Goal: Transaction & Acquisition: Purchase product/service

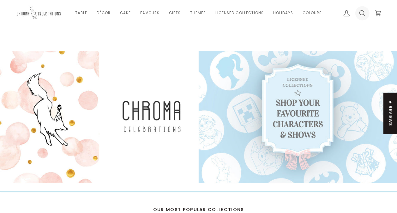
click at [361, 11] on icon at bounding box center [362, 13] width 6 height 6
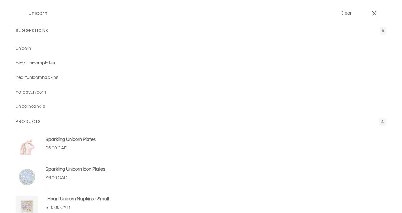
type input "unicorn"
click at [16, 0] on button "Search" at bounding box center [20, 13] width 9 height 27
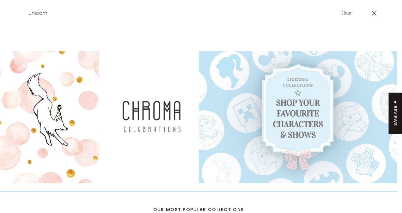
click at [305, 121] on span at bounding box center [201, 106] width 402 height 213
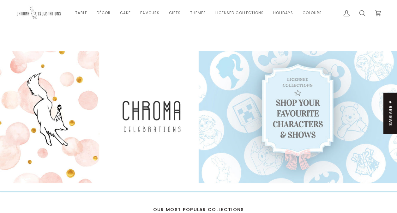
click at [305, 121] on link at bounding box center [298, 117] width 199 height 132
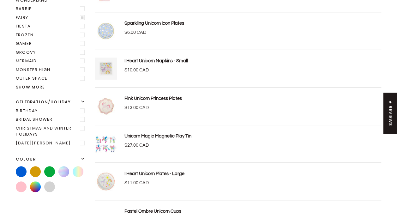
scroll to position [158, 0]
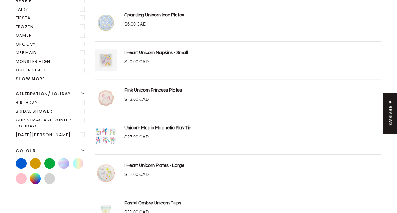
click at [151, 124] on p "Unicorn Magic Magnetic Play Tin" at bounding box center [157, 127] width 67 height 7
click at [140, 125] on link "Unicorn Magic Magnetic Play Tin" at bounding box center [157, 127] width 67 height 5
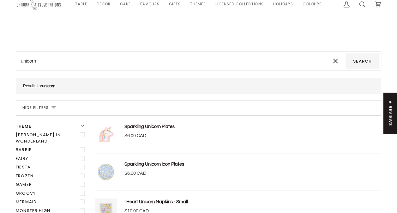
scroll to position [0, 0]
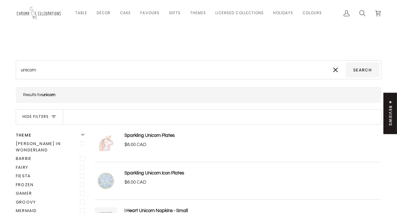
drag, startPoint x: 39, startPoint y: 72, endPoint x: 48, endPoint y: 66, distance: 11.2
click at [40, 70] on input "unicorn" at bounding box center [172, 69] width 308 height 15
type input "unicorn"
type input "unicorn c"
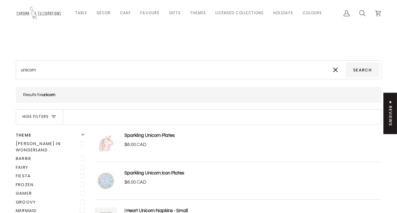
type input "unicorn c"
type input "unicorn ca"
type input "unicorn can"
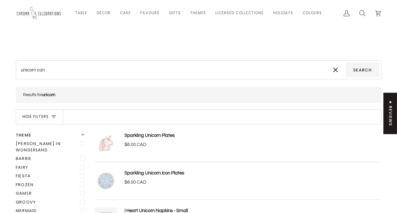
type input "unicorn cand"
type input "unicorn candl"
type input "unicorn candle"
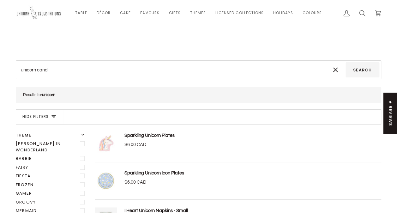
type input "unicorn candle"
type input "unicorn candle\"
type input "unicorn candle"
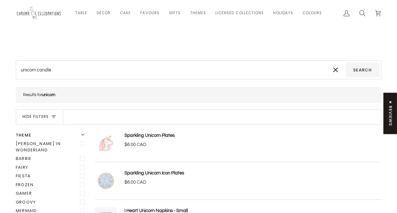
type input "unicorn candle"
click at [346, 62] on button "Search" at bounding box center [363, 69] width 34 height 15
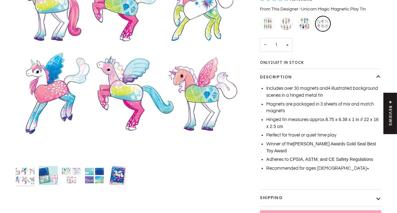
scroll to position [126, 0]
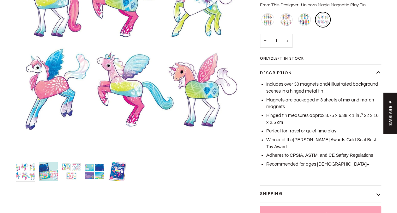
click at [88, 169] on img "The Unicorn Magic Magnetic Play Tin features four vibrant rectangular backgroun…" at bounding box center [94, 171] width 19 height 19
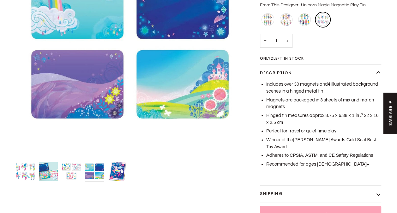
click at [113, 170] on img "The Mudpuppy Unicorn Magic Magnetic Play Tin features a winged unicorn among st…" at bounding box center [117, 171] width 19 height 19
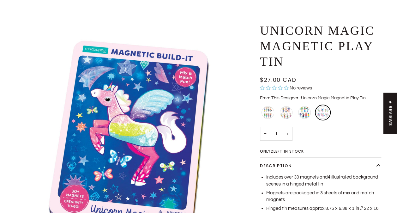
scroll to position [0, 0]
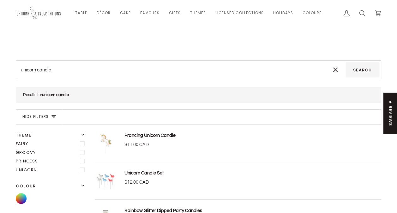
click at [106, 137] on img at bounding box center [106, 143] width 22 height 22
click at [57, 67] on input "unicorn candle" at bounding box center [172, 69] width 308 height 15
type input "unicorn candl"
type input "unicorn cand"
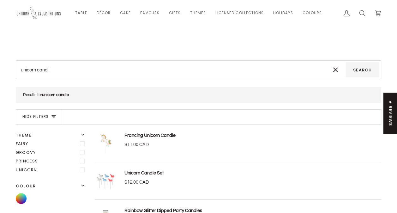
type input "unicorn cand"
type input "unicorn can"
type input "unicorn ca"
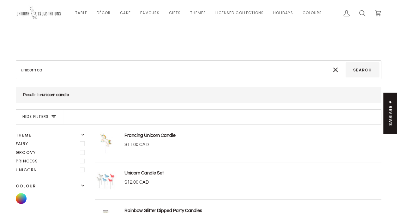
type input "unicorn c"
type input "unicorn"
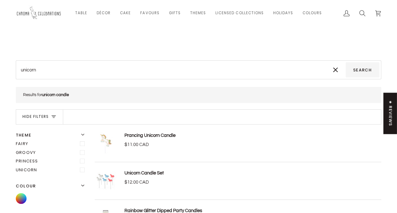
type input "unicorn"
type input "unicor"
type input "unico"
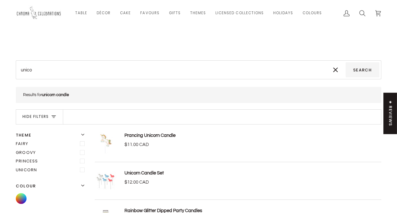
type input "unic"
type input "uni"
type input "un"
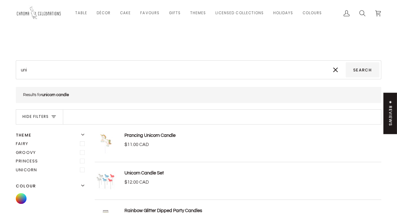
type input "un"
type input "u"
type input "g"
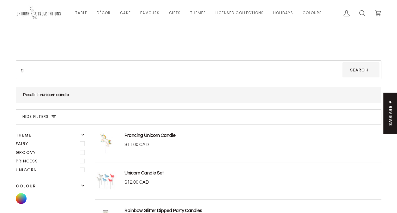
type input "go"
type input "gol"
type input "gold"
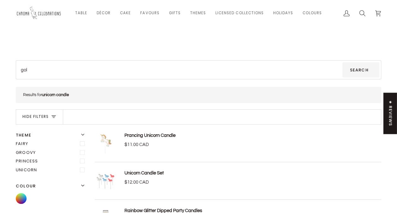
type input "gold"
type input "gold a"
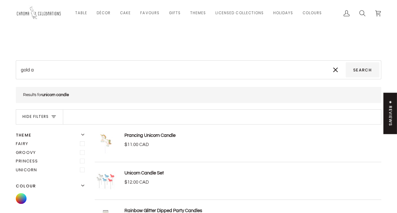
type input "gold an"
type input "gold and"
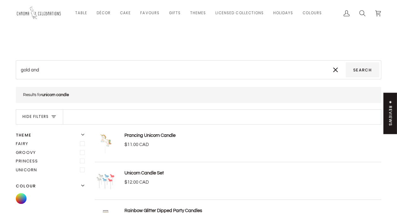
type input "gold and"
type input "gold and w"
type input "gold and wh"
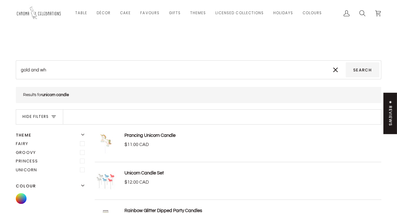
type input "gold and whi"
type input "gold and whil"
type input "gold and while"
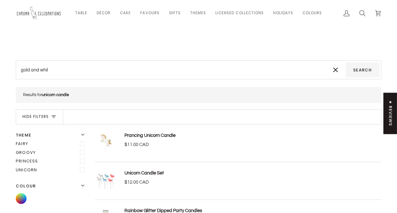
type input "gold and while"
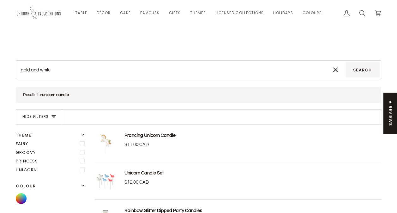
type input "gold and whil"
type input "gold and whi"
type input "gold and whit"
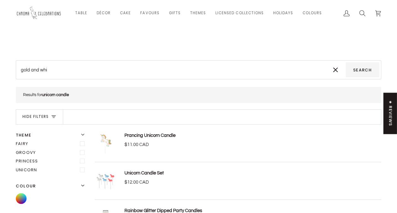
type input "gold and whit"
type input "gold and white"
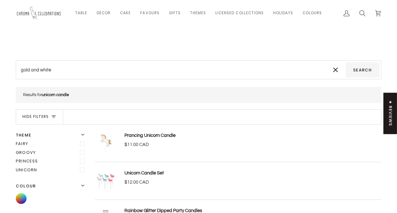
type input "gold and white t"
type input "gold and white ta"
type input "gold and white tab"
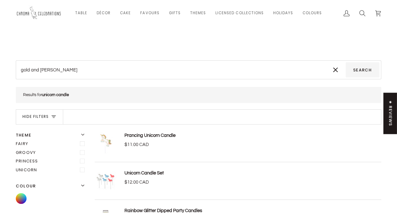
type input "gold and white tab"
type input "gold and white tabl"
type input "gold and white table"
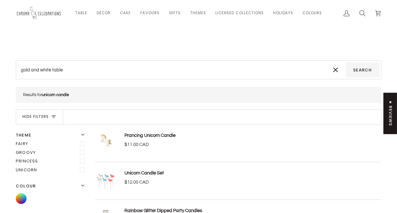
type input "gold and white tablec"
type input "gold and white tablecl"
type input "gold and white tableclo"
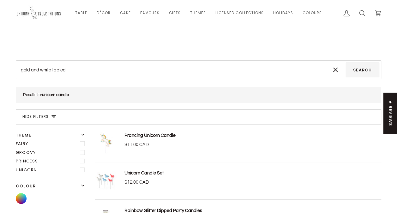
type input "gold and white tableclo"
type input "gold and white tableclot"
type input "gold and white tablecloth"
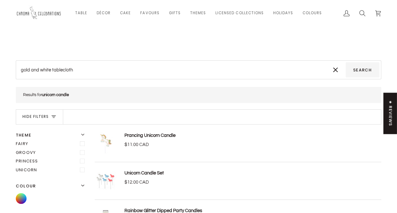
type input "gold and white tablecloth\"
click at [346, 62] on button "Search" at bounding box center [363, 69] width 34 height 15
type input "gold and white tablecloth"
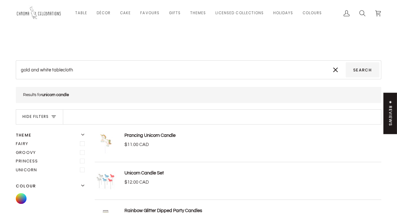
type input "gold and white tablecloth"
click at [346, 62] on button "Search" at bounding box center [363, 69] width 34 height 15
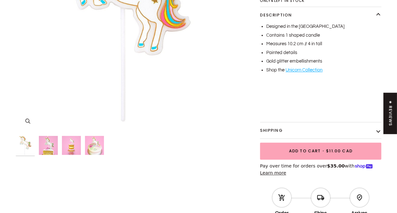
scroll to position [158, 0]
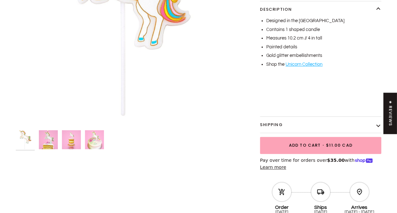
click at [48, 141] on img "Prancing Unicorn Candle" at bounding box center [48, 139] width 19 height 19
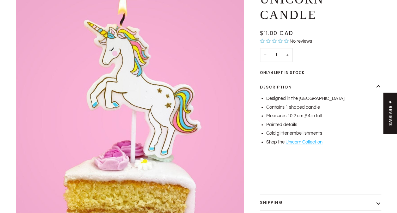
scroll to position [63, 0]
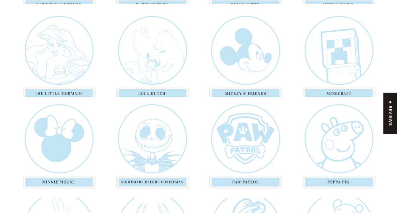
scroll to position [442, 0]
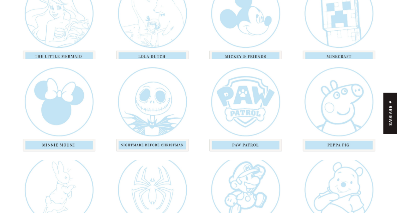
click at [246, 142] on div "Paw Patrol" at bounding box center [245, 109] width 86 height 86
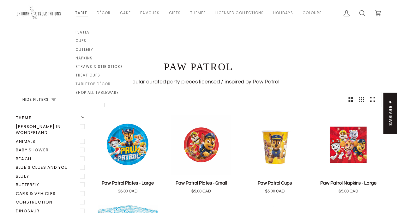
click at [94, 84] on span "Tabletop Décor" at bounding box center [99, 84] width 47 height 5
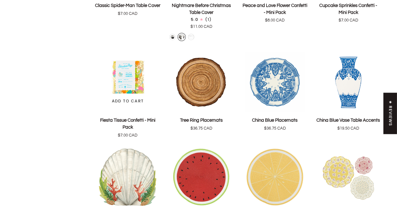
scroll to position [1106, 0]
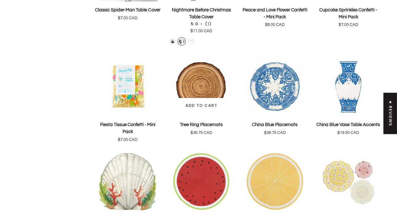
click at [199, 121] on p "Tree Ring Placemats" at bounding box center [201, 124] width 43 height 7
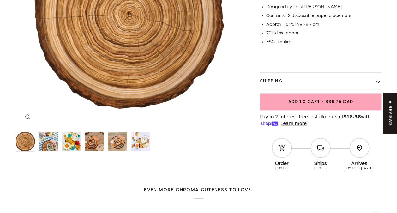
scroll to position [158, 0]
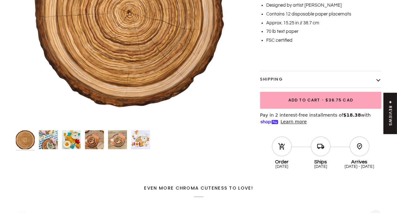
click at [94, 144] on img "Tree Ring Placemats" at bounding box center [94, 139] width 19 height 19
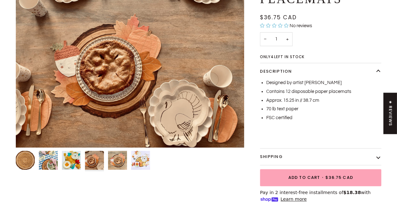
scroll to position [95, 0]
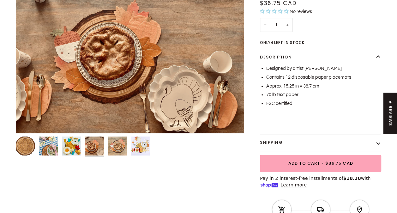
click at [137, 145] on img "Tree Ring Placemats" at bounding box center [140, 145] width 19 height 19
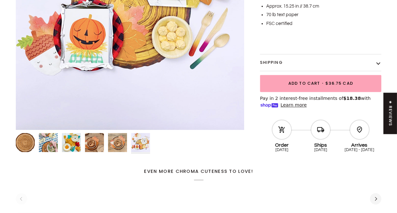
scroll to position [221, 0]
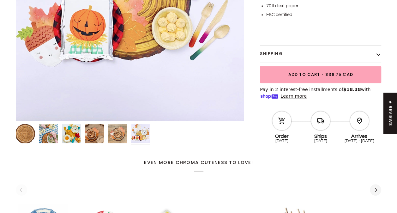
click at [47, 137] on img "Hester and Cook Wood Tree Placemat" at bounding box center [48, 133] width 19 height 19
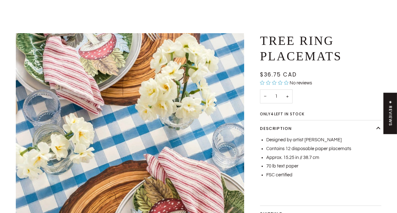
scroll to position [0, 0]
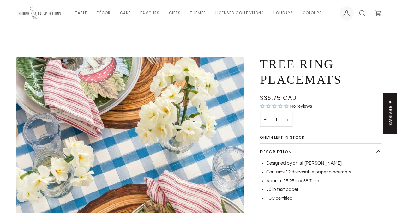
click at [347, 13] on icon at bounding box center [347, 13] width 6 height 6
click at [44, 13] on img at bounding box center [39, 13] width 47 height 17
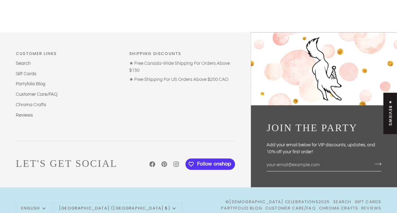
scroll to position [1679, 0]
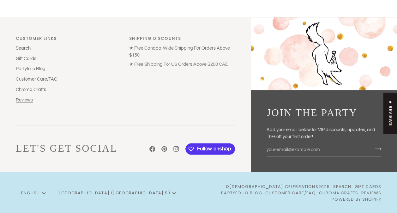
click at [20, 98] on link "Reviews" at bounding box center [24, 100] width 17 height 5
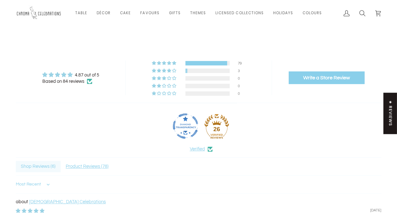
click at [45, 14] on img at bounding box center [39, 13] width 47 height 17
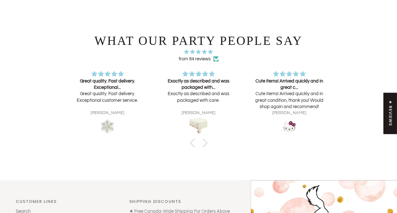
scroll to position [1674, 0]
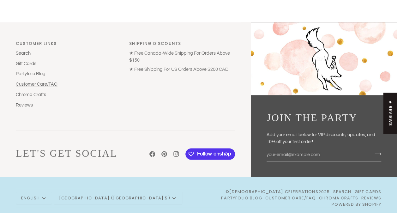
click at [30, 82] on link "Customer Care/FAQ" at bounding box center [37, 84] width 42 height 5
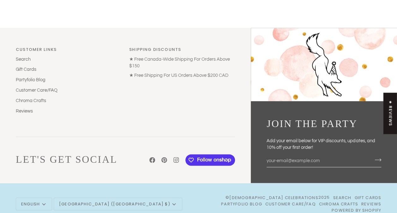
scroll to position [495, 0]
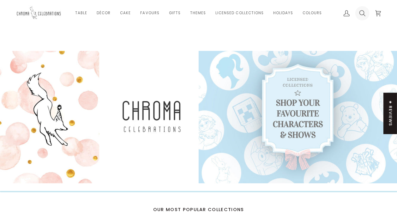
click at [363, 13] on icon at bounding box center [362, 13] width 6 height 6
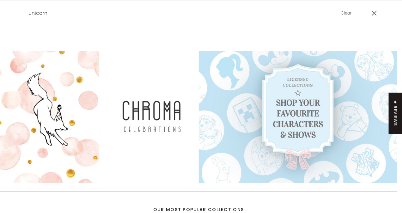
type input "unicorn"
click at [16, 0] on button "Search" at bounding box center [20, 13] width 9 height 27
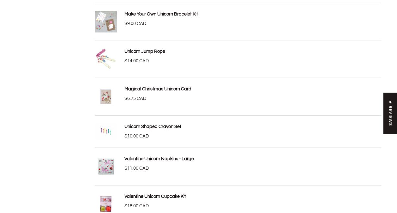
scroll to position [853, 0]
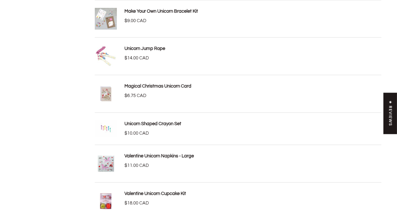
click at [129, 121] on link "Unicorn Shaped Crayon Set" at bounding box center [152, 123] width 57 height 5
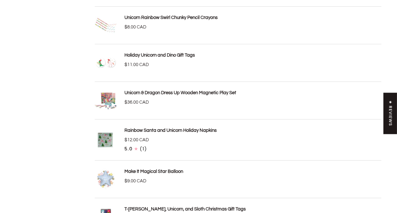
scroll to position [1074, 0]
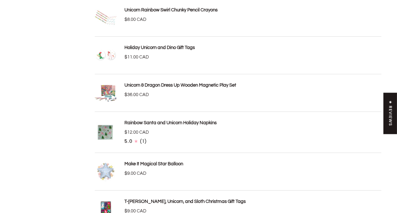
click at [179, 83] on link "Unicorn & Dragon Dress Up Wooden Magnetic Play Set" at bounding box center [180, 85] width 112 height 5
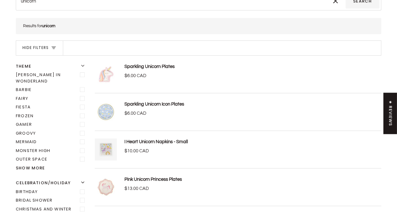
scroll to position [63, 0]
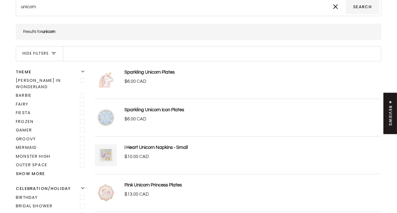
click at [131, 110] on link "Sparkling Unicorn Icon Plates" at bounding box center [154, 109] width 60 height 5
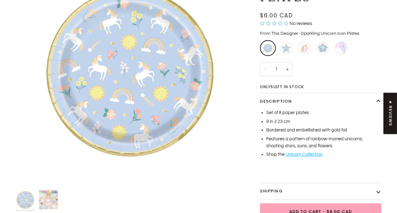
scroll to position [63, 0]
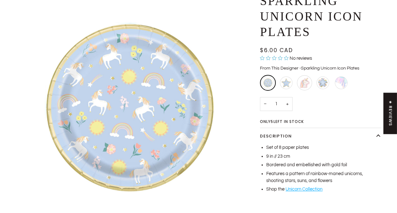
click at [303, 82] on div "Sparkling Unicorn Plates" at bounding box center [304, 82] width 15 height 15
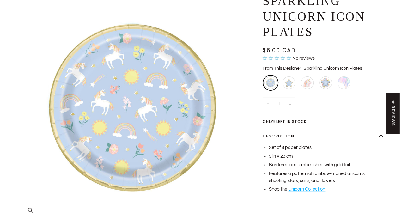
scroll to position [0, 0]
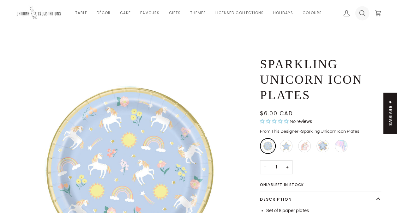
click at [361, 13] on icon at bounding box center [362, 13] width 6 height 6
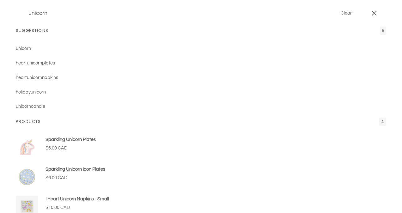
type input "unicorn"
click at [16, 0] on button "Search" at bounding box center [20, 13] width 9 height 27
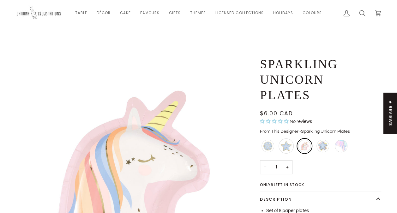
click at [287, 146] on div "Make It Magical Star Plates" at bounding box center [286, 145] width 15 height 15
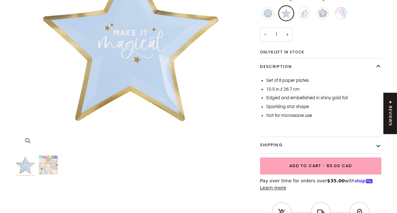
scroll to position [158, 0]
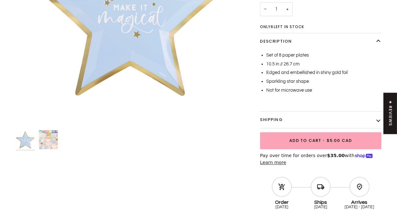
click at [47, 141] on img "Make It Magical Star Plates" at bounding box center [48, 139] width 19 height 19
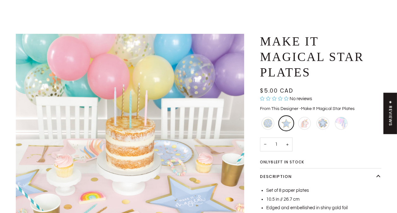
scroll to position [0, 0]
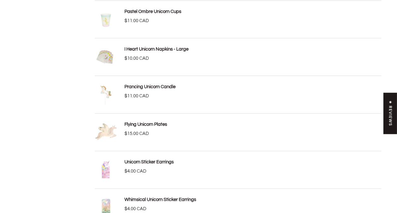
scroll to position [379, 0]
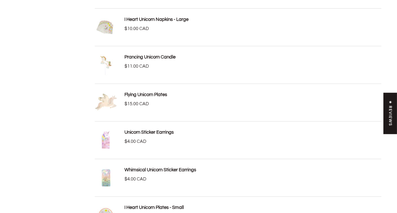
click at [134, 56] on link "Prancing Unicorn Candle" at bounding box center [149, 57] width 51 height 5
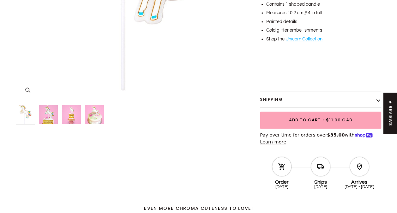
scroll to position [190, 0]
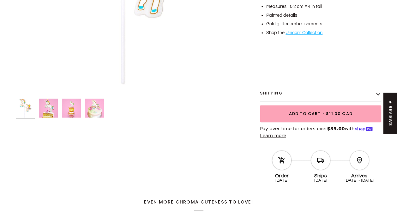
click at [92, 112] on img "Prancing Unicorn Candle" at bounding box center [94, 108] width 19 height 19
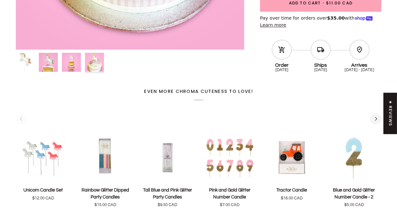
scroll to position [347, 0]
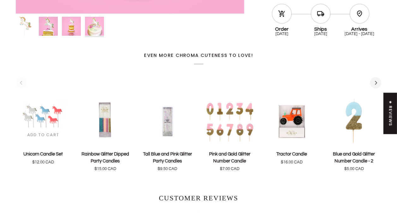
click at [43, 129] on button "Add to cart" at bounding box center [43, 134] width 48 height 15
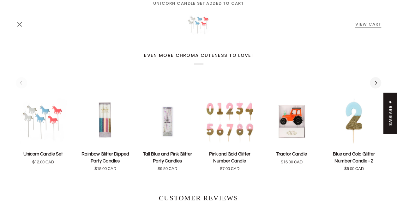
click at [366, 25] on link "View Cart" at bounding box center [368, 24] width 26 height 6
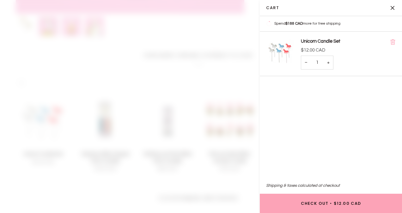
click at [393, 43] on icon "Cart" at bounding box center [392, 42] width 4 height 5
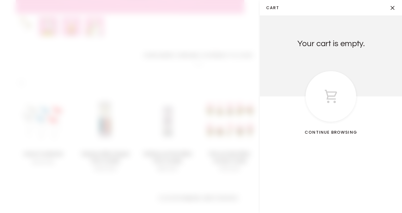
click at [92, 77] on span at bounding box center [201, 106] width 402 height 213
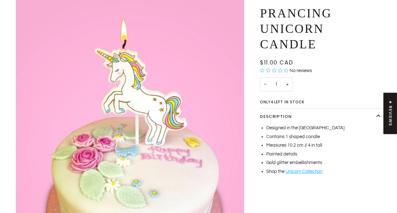
scroll to position [0, 0]
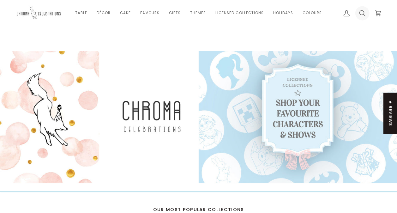
click at [362, 13] on icon at bounding box center [362, 13] width 6 height 6
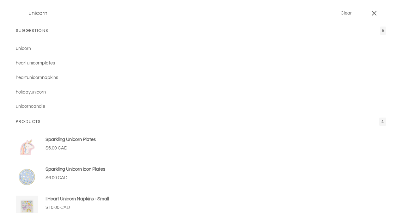
type input "unicorn"
click at [71, 170] on p "Sparkling Unicorn Icon Plates" at bounding box center [75, 169] width 60 height 7
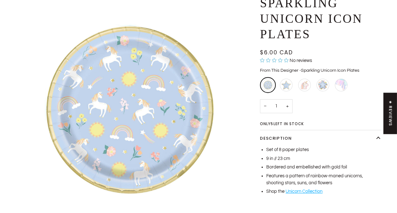
scroll to position [63, 0]
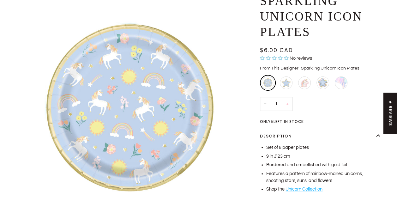
click at [286, 103] on button "+" at bounding box center [287, 104] width 10 height 14
type input "3"
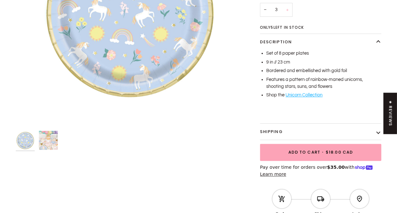
scroll to position [158, 0]
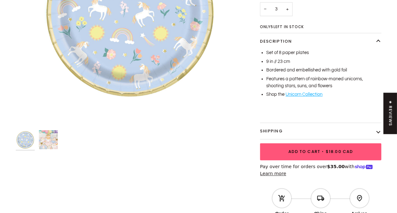
click at [288, 152] on span "Add to Cart • $18.00 CAD" at bounding box center [321, 151] width 106 height 6
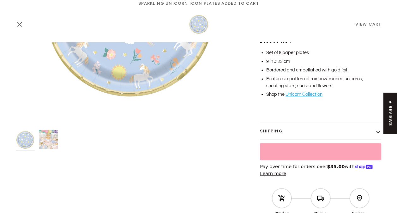
click at [18, 23] on icon "Close" at bounding box center [20, 24] width 4 height 4
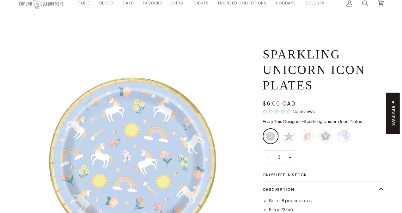
scroll to position [0, 0]
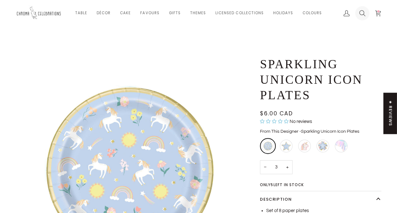
click at [363, 13] on icon at bounding box center [362, 13] width 6 height 6
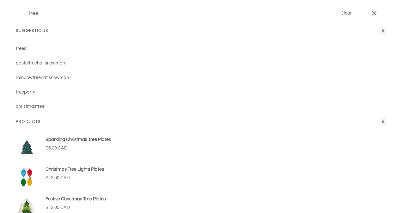
type input "tree"
click at [16, 0] on button "Search" at bounding box center [20, 13] width 9 height 27
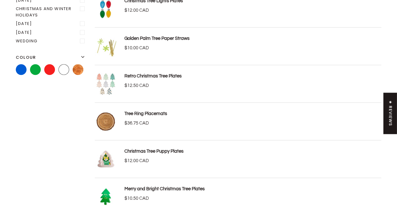
scroll to position [284, 0]
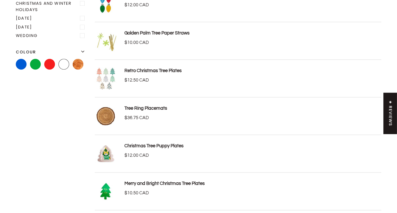
click at [137, 106] on link "Tree Ring Placemats" at bounding box center [145, 108] width 43 height 5
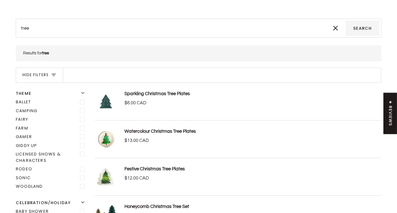
scroll to position [0, 0]
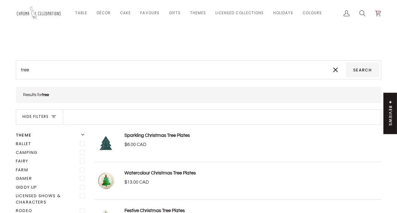
drag, startPoint x: 33, startPoint y: 72, endPoint x: 59, endPoint y: 57, distance: 30.3
click at [34, 70] on input "tree" at bounding box center [172, 69] width 308 height 15
type input "tre"
type input "tr"
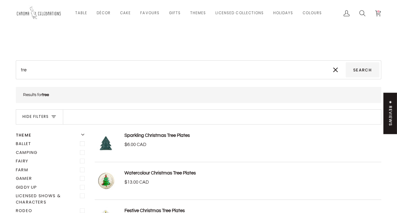
type input "tr"
type input "t"
type input "ts"
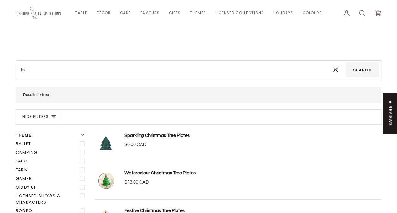
type input "t"
type input "s"
type input "sa"
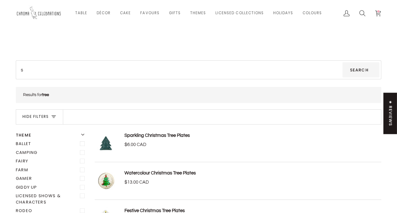
type input "sa"
type input "saf"
type input "safa"
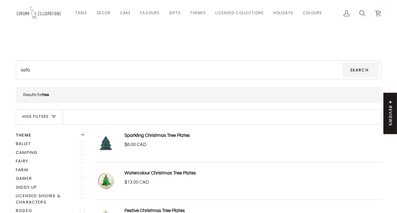
type input "safar"
type input "safari"
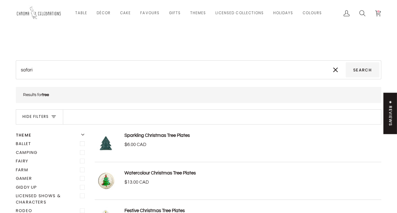
click at [346, 62] on button "Search" at bounding box center [363, 69] width 34 height 15
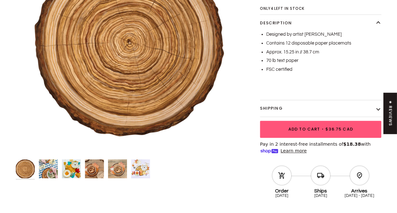
scroll to position [63, 0]
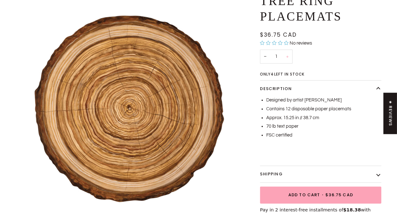
click at [289, 56] on button "+" at bounding box center [287, 57] width 10 height 14
type input "4"
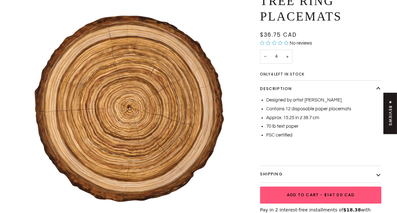
click at [313, 192] on span "Add to Cart" at bounding box center [303, 195] width 32 height 6
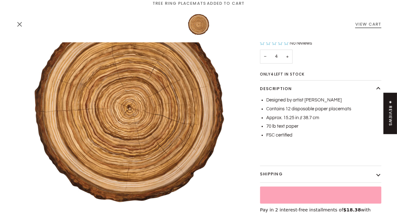
click at [370, 22] on link "View Cart" at bounding box center [368, 24] width 26 height 6
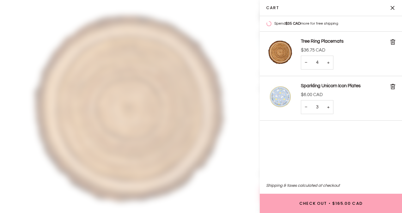
click at [231, 150] on span at bounding box center [201, 106] width 402 height 213
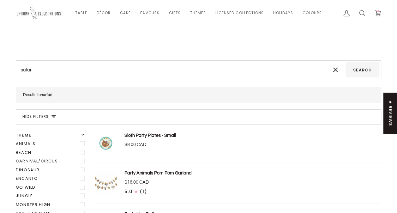
click at [35, 69] on input "safari" at bounding box center [172, 69] width 308 height 15
type input "safari"
type input "safari c"
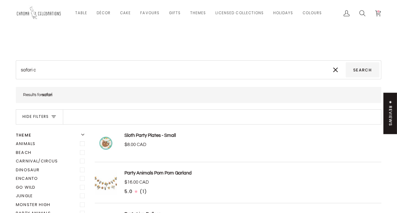
type input "safari ca"
type input "safari can"
type input "safari cand"
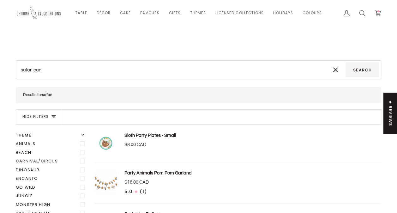
type input "safari cand"
type input "safari candl"
type input "safari candle"
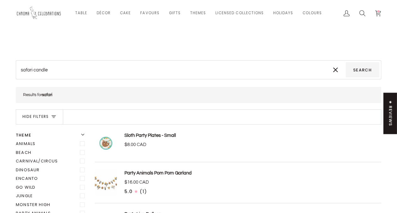
type input "safari candle"
click at [346, 62] on button "Search" at bounding box center [363, 69] width 34 height 15
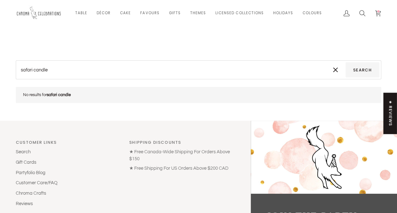
drag, startPoint x: 53, startPoint y: 71, endPoint x: 55, endPoint y: 66, distance: 5.5
click at [53, 69] on input "safari candle" at bounding box center [172, 69] width 308 height 15
type input "safari candl"
type input "safari cand"
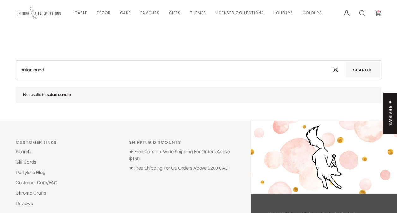
type input "safari cand"
type input "safari can"
type input "safari ca"
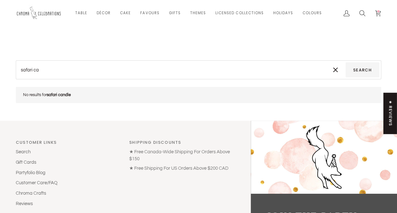
type input "safari c"
type input "safari"
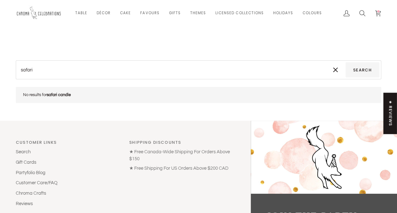
type input "safari"
type input "safar"
type input "safa"
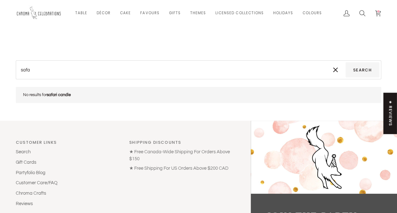
type input "saf"
type input "sa"
type input "s"
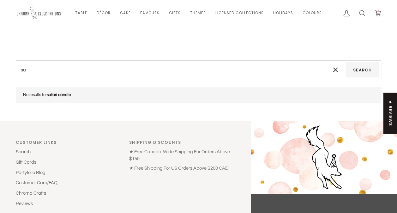
type input "s"
type input "b"
type input "bi"
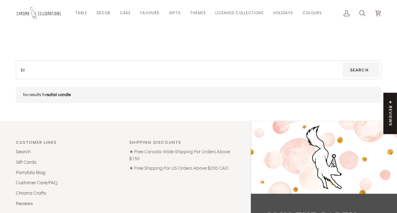
type input "bir"
type input "birt"
type input "birth"
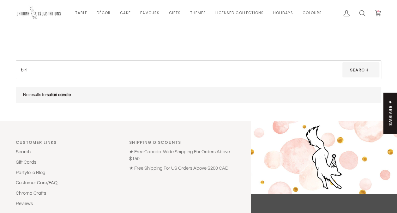
type input "birth"
type input "birthd"
type input "birthda"
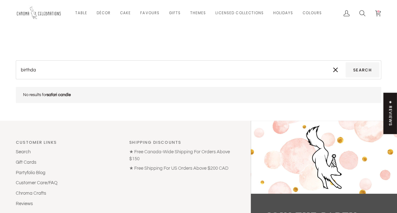
type input "birthday"
type input "birthday c"
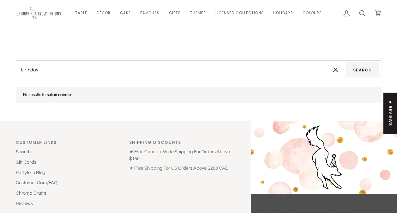
type input "birthday c"
type input "birthday ca"
type input "birthday can"
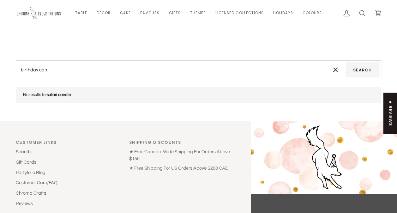
type input "birthday cand"
type input "birthday candl"
type input "birthday candle"
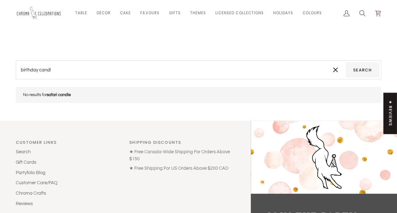
type input "birthday candle"
type input "birthday candles"
click at [346, 62] on button "Search" at bounding box center [363, 69] width 34 height 15
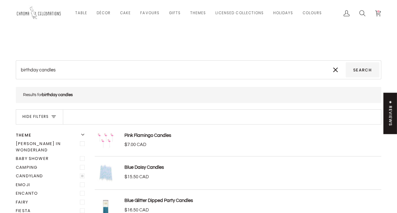
click at [28, 172] on label "Candyland" at bounding box center [51, 176] width 71 height 9
click at [16, 172] on input "Candyland" at bounding box center [16, 172] width 0 height 0
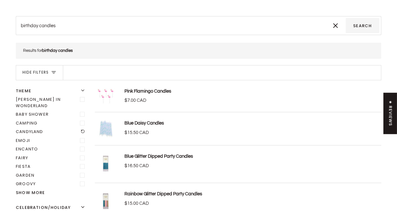
scroll to position [49, 0]
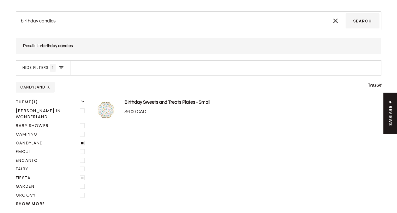
click at [26, 173] on label "Fiesta" at bounding box center [51, 177] width 71 height 9
click at [16, 173] on input "Fiesta" at bounding box center [16, 173] width 0 height 0
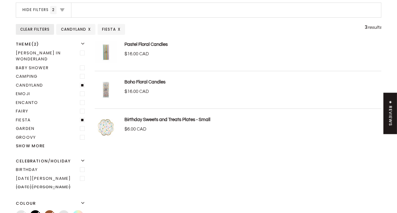
scroll to position [112, 0]
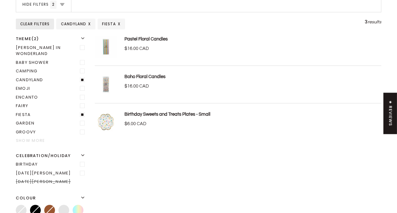
click at [35, 137] on button "Show more" at bounding box center [51, 140] width 71 height 6
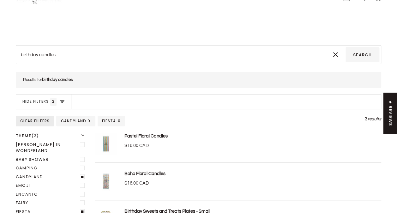
scroll to position [0, 0]
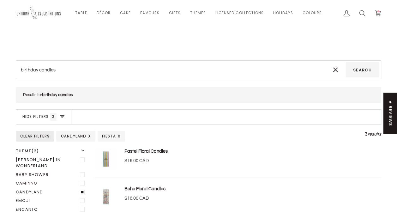
drag, startPoint x: 57, startPoint y: 70, endPoint x: 61, endPoint y: 66, distance: 5.8
click at [57, 69] on input "birthday candles" at bounding box center [172, 69] width 308 height 15
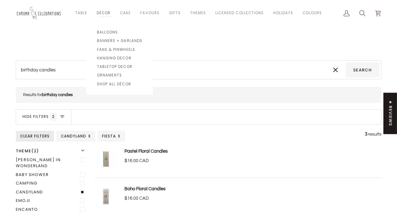
type input "birthday candle"
type input "birthday candl"
type input "birthday cand"
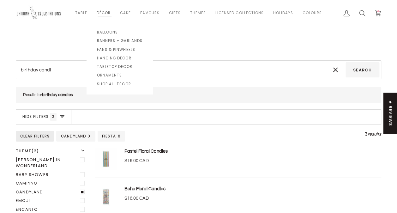
type input "birthday cand"
type input "birthday can"
type input "birthday ca"
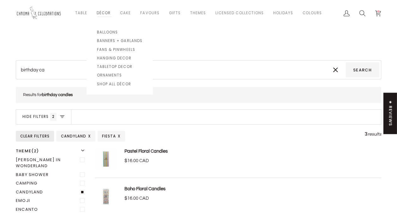
type input "birthday c"
type input "birthday"
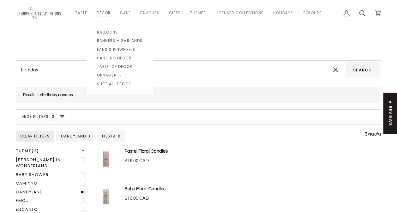
type input "birthday"
type input "birthda"
type input "birthd"
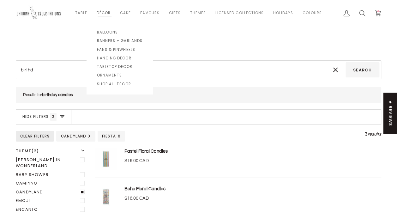
type input "birth"
type input "birt"
type input "bir"
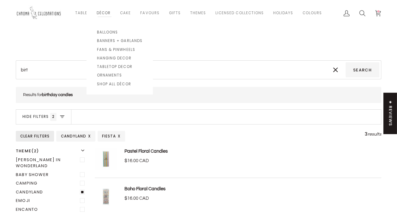
type input "bir"
type input "bi"
type input "b"
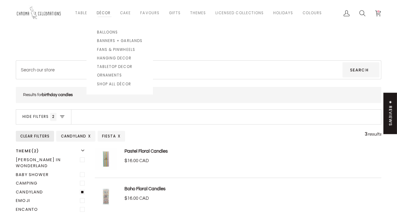
type input "p"
type input "pa"
type input "paw"
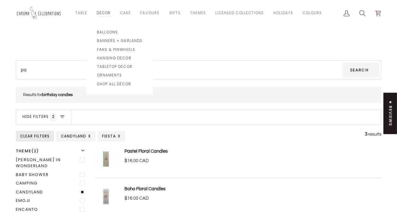
type input "paw"
type input "paw p"
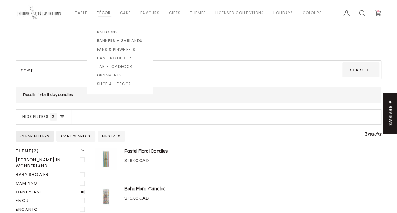
type input "paw pa"
type input "paw pat"
type input "paw patr"
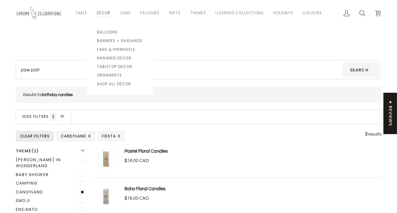
type input "paw patr"
type input "paw patro"
type input "paw patrol"
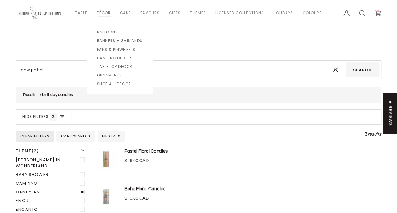
click at [346, 62] on button "Search" at bounding box center [363, 69] width 34 height 15
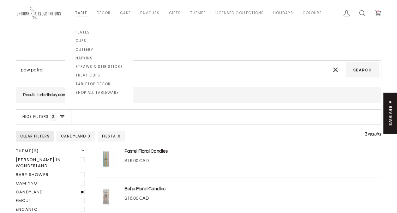
click at [82, 13] on link "Table" at bounding box center [80, 13] width 21 height 26
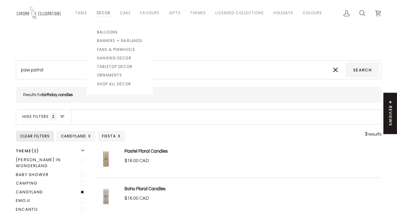
click at [101, 13] on link "Décor" at bounding box center [103, 13] width 23 height 26
click at [113, 40] on span "Banners + Garlands" at bounding box center [119, 40] width 45 height 5
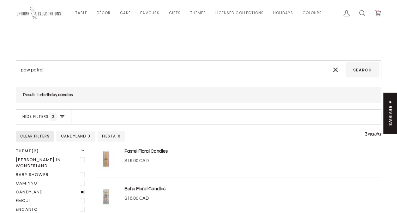
drag, startPoint x: 60, startPoint y: 69, endPoint x: 63, endPoint y: 65, distance: 4.9
click at [60, 68] on input "paw patrol" at bounding box center [172, 69] width 308 height 15
type input "paw patro"
type input "paw patr"
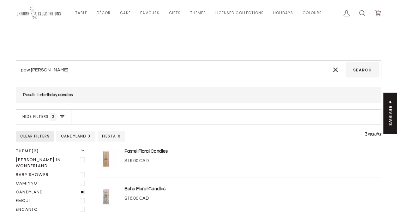
type input "paw patr"
type input "paw pat"
type input "paw pa"
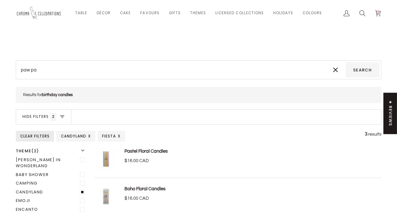
type input "paw p"
type input "paw"
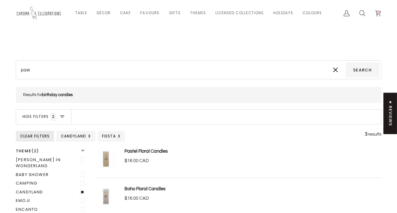
type input "paw"
type input "pa"
type input "p"
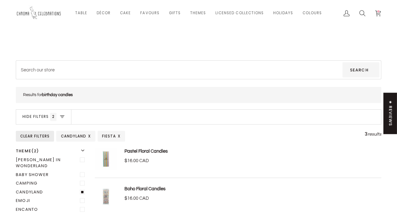
type input "c"
type input "ch"
type input "che"
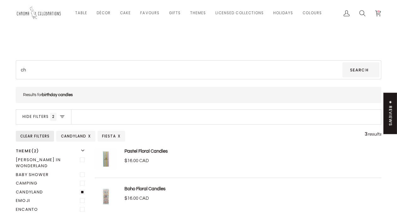
type input "che"
type input "chec"
type input "check"
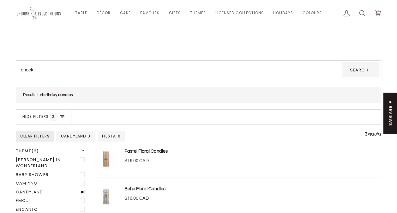
type input "checke"
type input "checker"
type input "checkere"
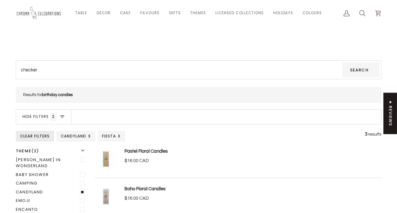
type input "checkere"
type input "checkered"
click at [346, 62] on button "Search" at bounding box center [363, 69] width 34 height 15
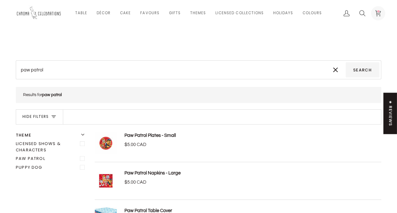
click at [378, 10] on circle at bounding box center [379, 11] width 2 height 2
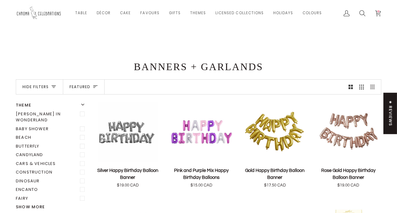
drag, startPoint x: 115, startPoint y: 87, endPoint x: 124, endPoint y: 82, distance: 10.1
click at [116, 87] on nav "Hide filters Filter Sort Featured Sort Featured Best selling Alphabetically, A-…" at bounding box center [198, 86] width 365 height 15
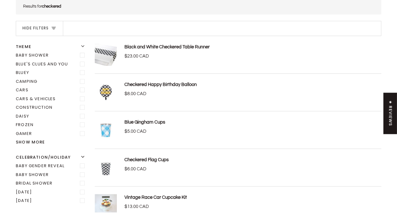
scroll to position [63, 0]
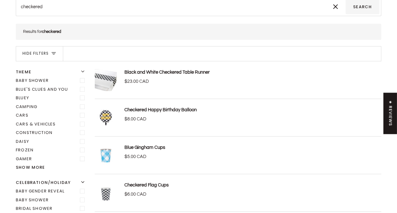
click at [135, 70] on link "Black and White Checkered Table Runner" at bounding box center [166, 72] width 85 height 5
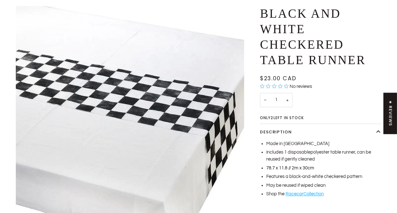
scroll to position [63, 0]
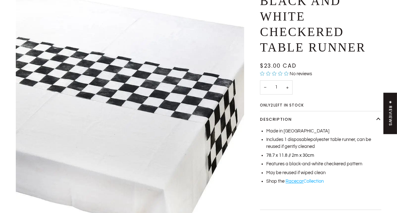
click at [308, 181] on link "Collection" at bounding box center [314, 181] width 20 height 5
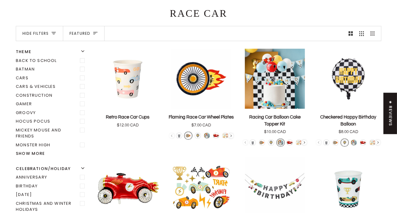
scroll to position [63, 0]
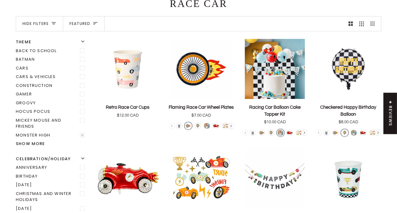
click at [35, 133] on label "Monster High" at bounding box center [51, 135] width 71 height 9
click at [16, 131] on input "Monster High" at bounding box center [16, 131] width 0 height 0
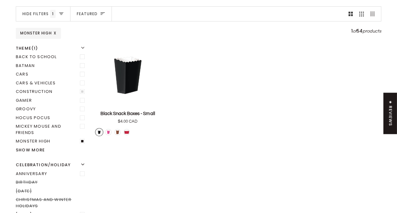
click at [30, 89] on label "Construction" at bounding box center [51, 91] width 71 height 9
click at [16, 87] on input "Construction" at bounding box center [16, 87] width 0 height 0
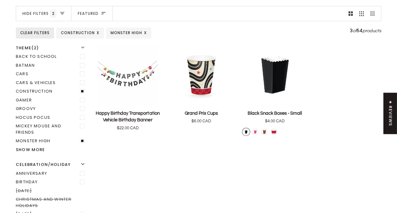
scroll to position [73, 0]
click at [20, 82] on label "Cars & Vehicles" at bounding box center [51, 83] width 71 height 9
click at [16, 79] on input "Cars & Vehicles" at bounding box center [16, 79] width 0 height 0
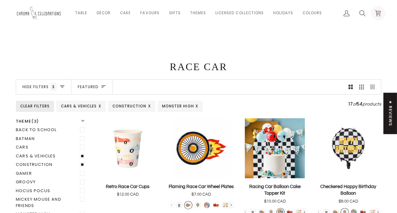
click at [380, 12] on icon at bounding box center [378, 13] width 6 height 6
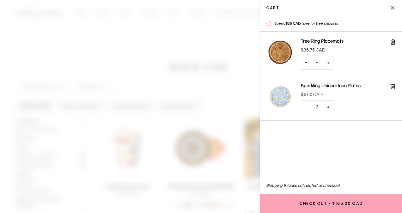
click at [391, 7] on button "Close" at bounding box center [394, 8] width 16 height 16
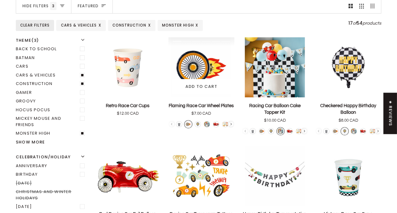
scroll to position [63, 0]
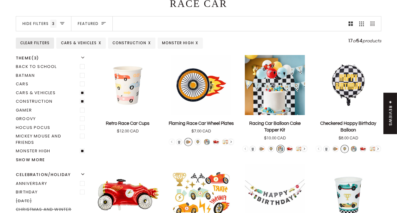
click at [28, 42] on link "Clear Filters" at bounding box center [35, 43] width 38 height 11
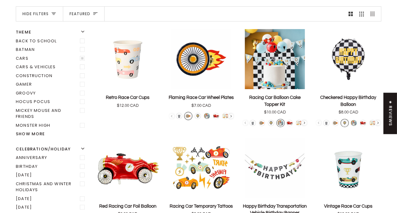
click at [23, 57] on label "Cars" at bounding box center [51, 58] width 71 height 9
click at [16, 54] on input "Cars" at bounding box center [16, 54] width 0 height 0
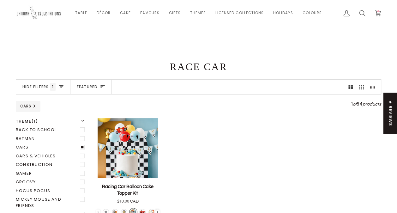
click at [151, 87] on nav "Hide filters Filter 1 Sort Featured Sort Featured Best selling Alphabetically, …" at bounding box center [198, 86] width 365 height 15
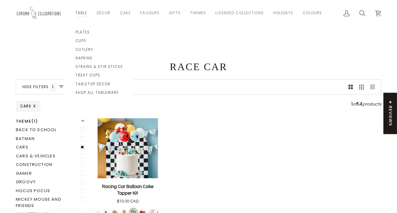
click at [79, 14] on link "Table" at bounding box center [80, 13] width 21 height 26
click at [92, 83] on span "Tabletop Décor" at bounding box center [99, 84] width 47 height 5
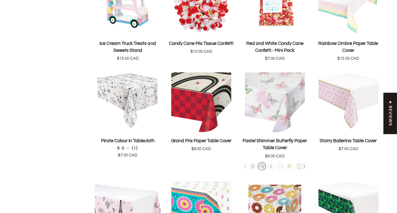
scroll to position [442, 0]
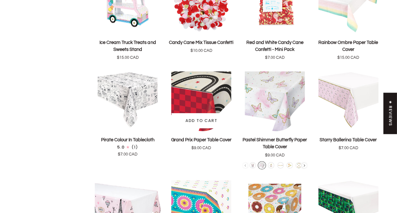
click at [207, 137] on p "Grand Prix Paper Table Cover" at bounding box center [201, 139] width 60 height 7
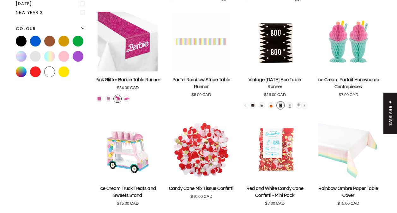
scroll to position [284, 0]
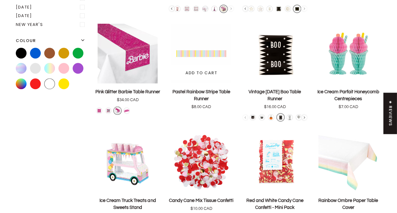
click at [203, 91] on p "Pastel Rainbow Stripe Table Runner" at bounding box center [201, 95] width 66 height 14
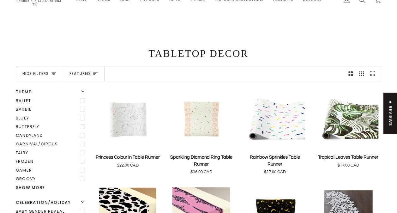
scroll to position [0, 0]
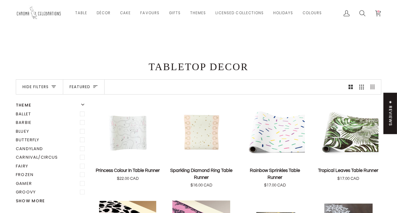
click at [126, 86] on nav "Hide filters Filter Sort Featured Sort Featured Best selling Alphabetically, A-…" at bounding box center [198, 86] width 365 height 15
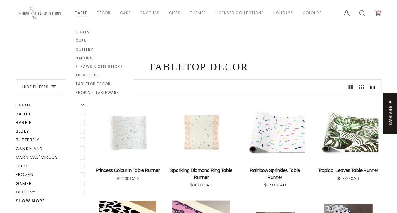
click at [77, 10] on link "Table" at bounding box center [80, 13] width 21 height 26
click at [90, 57] on span "Napkins" at bounding box center [99, 58] width 47 height 5
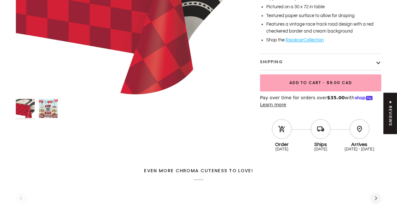
scroll to position [190, 0]
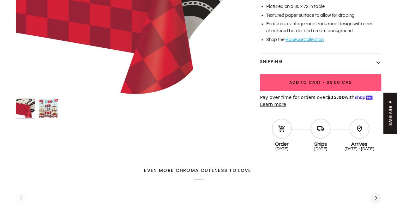
click at [313, 82] on span "Add to Cart" at bounding box center [305, 82] width 32 height 6
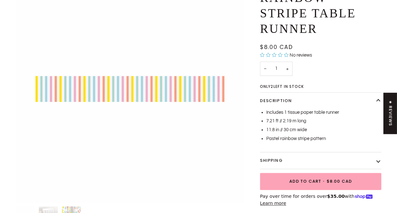
scroll to position [126, 0]
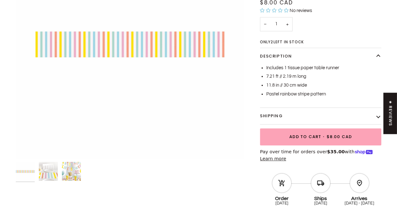
click at [45, 175] on img "Pastel Rainbow Stripe Table Runner" at bounding box center [48, 171] width 19 height 19
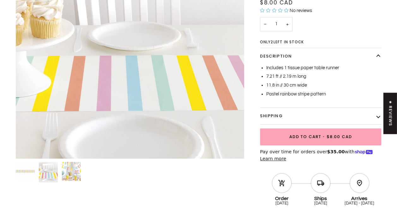
drag, startPoint x: 69, startPoint y: 169, endPoint x: 86, endPoint y: 167, distance: 16.3
click at [70, 169] on img "Pastel Rainbow Stripe Table Runner" at bounding box center [71, 171] width 19 height 19
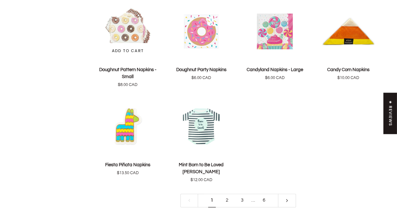
scroll to position [1232, 0]
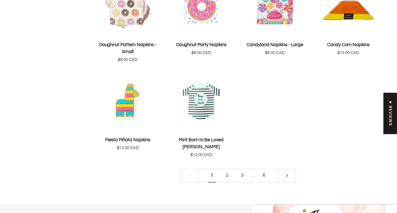
click at [225, 169] on link "2" at bounding box center [227, 176] width 15 height 14
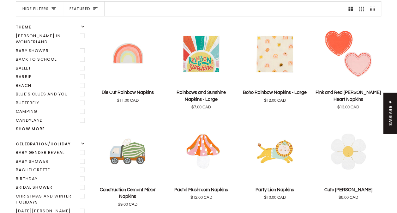
scroll to position [73, 0]
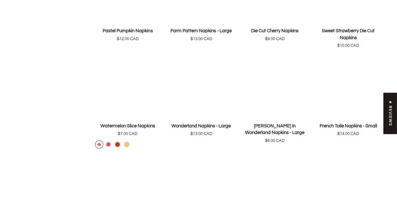
scroll to position [736, 0]
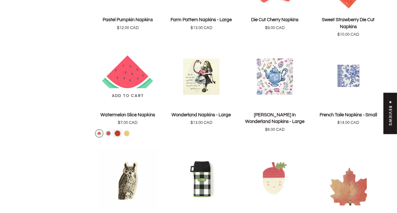
click at [118, 135] on div "Embroidered Watermelon Placemat" at bounding box center [118, 134] width 8 height 8
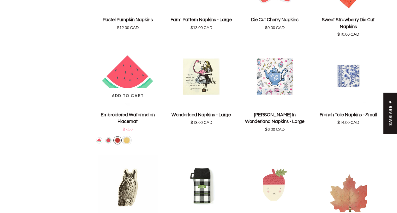
click at [126, 139] on div "Embroidered Lemon Placemat" at bounding box center [127, 140] width 8 height 8
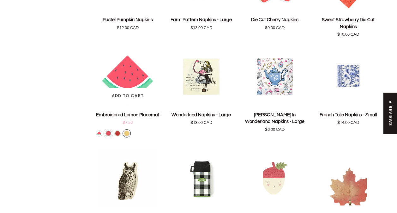
click at [107, 132] on div "Watermelon Plates - Large" at bounding box center [109, 134] width 8 height 8
click at [98, 131] on div "Watermelon Slice Napkins" at bounding box center [99, 134] width 8 height 8
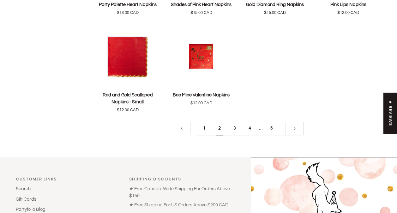
scroll to position [1273, 0]
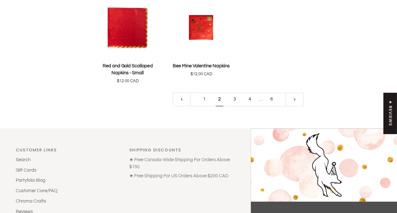
click at [234, 96] on link "3" at bounding box center [234, 100] width 15 height 14
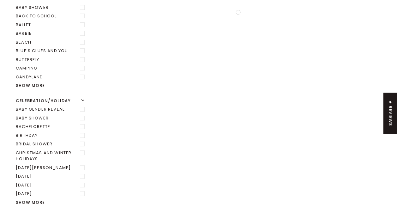
scroll to position [199, 0]
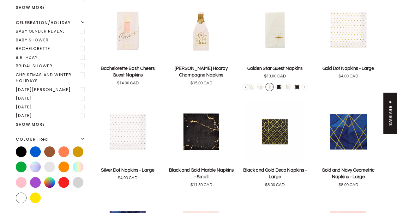
click at [63, 177] on label "Red" at bounding box center [63, 182] width 11 height 11
click at [58, 177] on input "Red" at bounding box center [58, 177] width 0 height 0
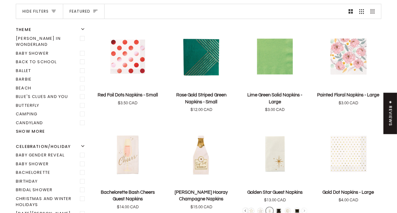
scroll to position [73, 0]
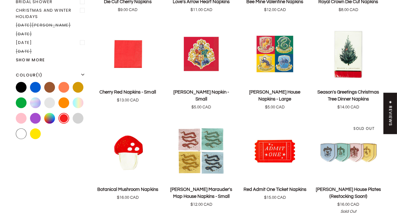
scroll to position [263, 0]
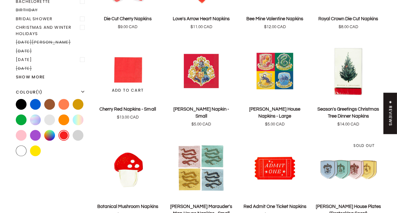
click at [130, 109] on p "Cherry Red Napkins - Small" at bounding box center [128, 109] width 56 height 7
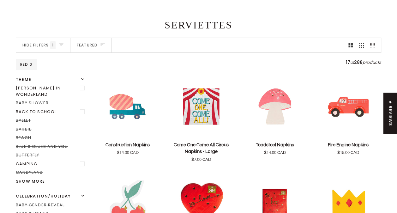
scroll to position [41, 0]
click at [33, 160] on label "Camping" at bounding box center [51, 164] width 71 height 9
click at [16, 160] on input "Camping" at bounding box center [16, 160] width 0 height 0
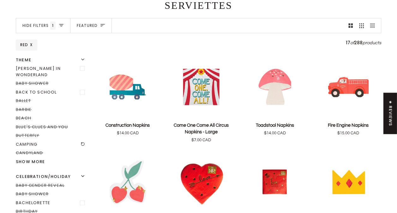
scroll to position [73, 0]
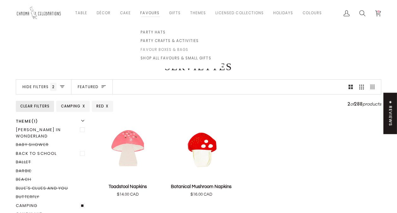
click at [159, 51] on span "Favour Boxes & Bags" at bounding box center [176, 49] width 70 height 5
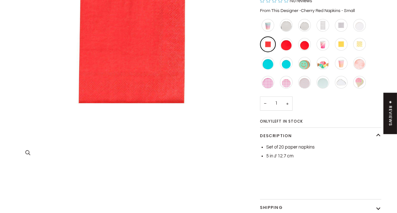
scroll to position [126, 0]
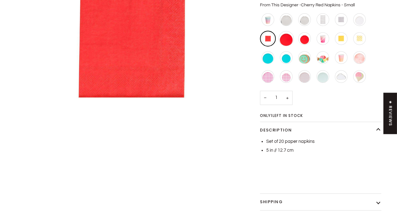
click at [287, 40] on div "Cherry Red Circle Plates - Large" at bounding box center [286, 38] width 15 height 15
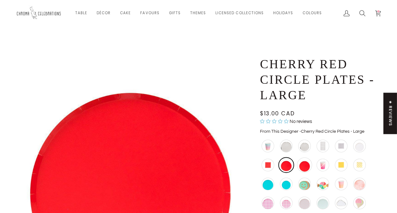
click at [306, 161] on div "Cherry Red Circle Plates - Small" at bounding box center [304, 164] width 15 height 15
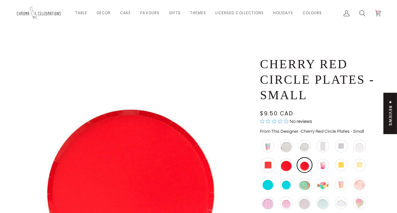
click at [268, 165] on div "Cherry Red Napkins - Small" at bounding box center [267, 164] width 15 height 15
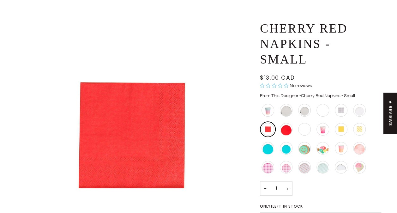
scroll to position [32, 0]
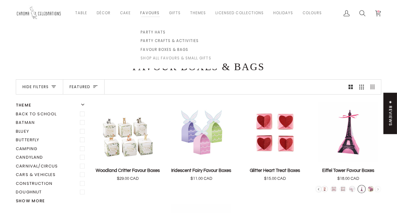
click at [148, 57] on span "Shop All Favours & Small Gifts" at bounding box center [176, 58] width 70 height 5
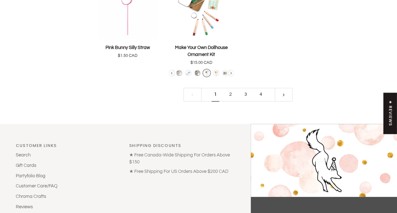
scroll to position [1358, 0]
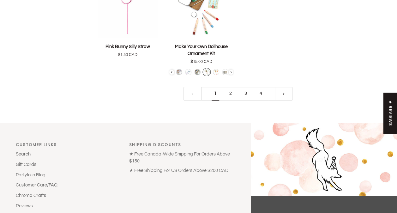
click at [230, 87] on link "2" at bounding box center [230, 94] width 15 height 14
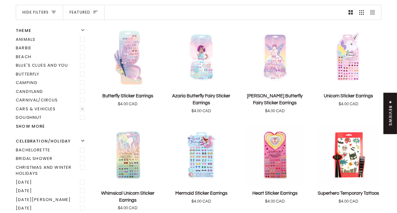
scroll to position [86, 0]
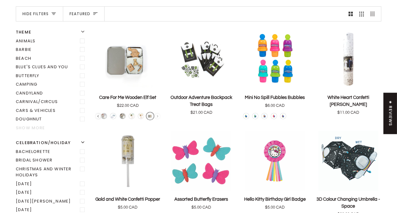
click at [34, 125] on button "Show more" at bounding box center [51, 128] width 71 height 6
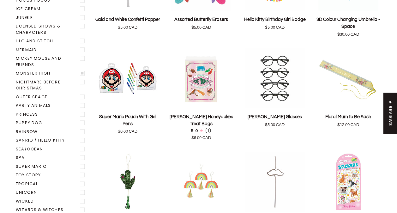
scroll to position [275, 0]
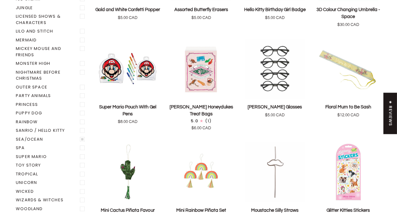
click at [35, 138] on label "Sea/Ocean" at bounding box center [51, 139] width 71 height 9
click at [16, 135] on input "Sea/Ocean" at bounding box center [16, 135] width 0 height 0
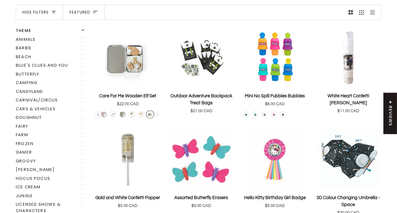
scroll to position [86, 0]
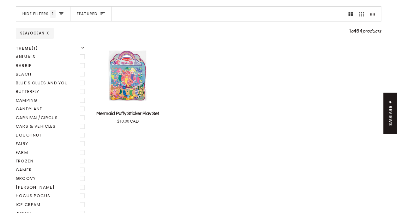
click at [48, 33] on span "X" at bounding box center [47, 33] width 3 height 5
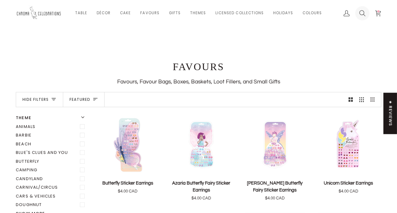
click at [362, 12] on icon at bounding box center [362, 13] width 6 height 6
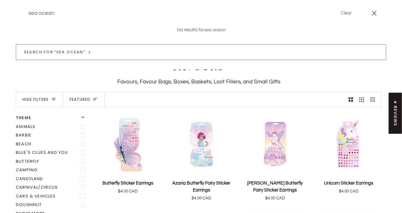
type input "sea ocean"
click at [16, 0] on button "Search" at bounding box center [20, 13] width 9 height 27
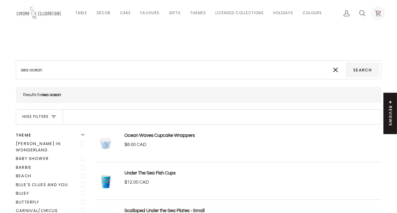
click at [378, 15] on icon at bounding box center [378, 13] width 6 height 6
